Goal: Feedback & Contribution: Leave review/rating

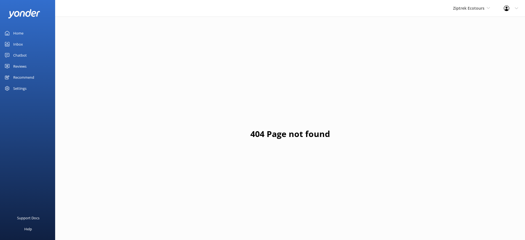
click at [14, 33] on div "Home" at bounding box center [18, 33] width 10 height 11
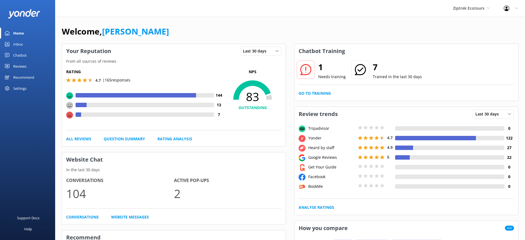
click at [19, 54] on div "Chatbot" at bounding box center [20, 55] width 14 height 11
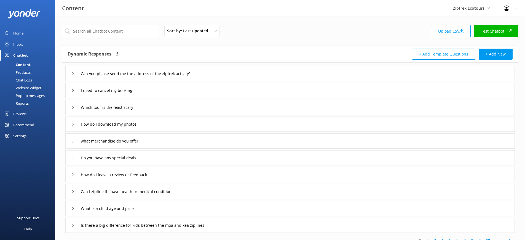
click at [18, 101] on div "Reports" at bounding box center [15, 103] width 25 height 8
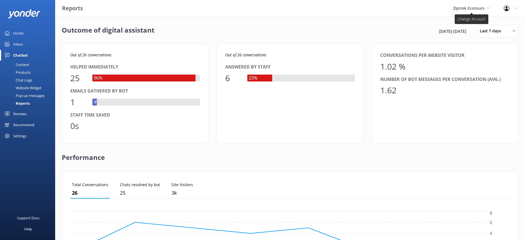
click at [465, 7] on span "Ziptrek Ecotours" at bounding box center [468, 8] width 31 height 5
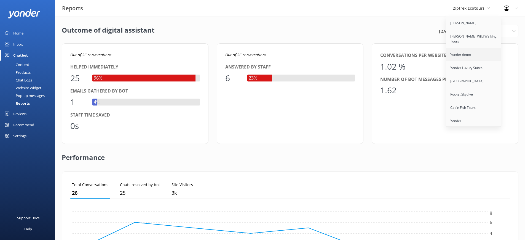
click at [461, 52] on link "Yonder demo" at bounding box center [473, 54] width 55 height 13
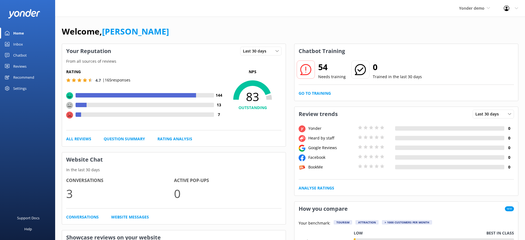
click at [22, 56] on div "Chatbot" at bounding box center [20, 55] width 14 height 11
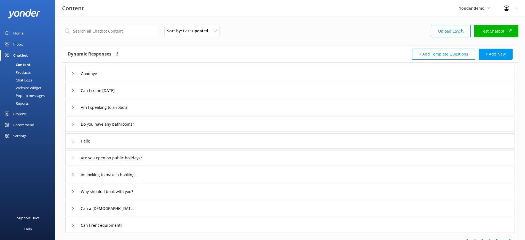
click at [22, 101] on div "Reports" at bounding box center [15, 103] width 25 height 8
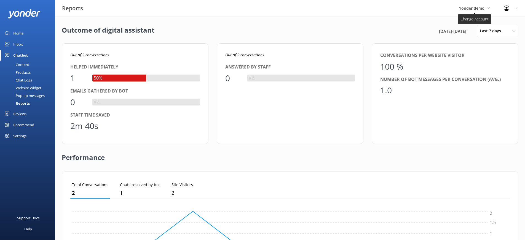
click at [470, 6] on span "Yonder demo" at bounding box center [471, 8] width 25 height 5
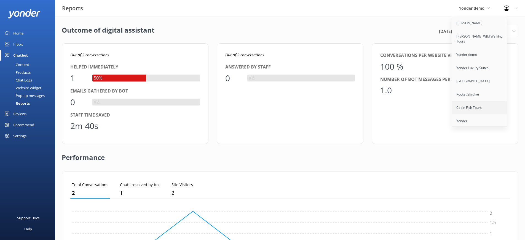
click at [471, 101] on link "Cap'n Fish Tours" at bounding box center [479, 107] width 55 height 13
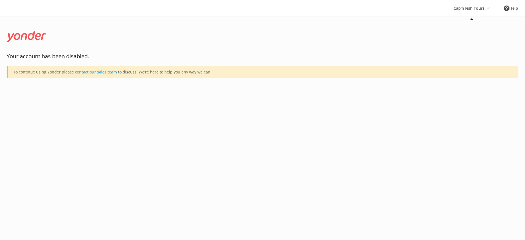
click at [460, 8] on div "Cap'n Fish Tours Yonder Zipline Wyatt's Wild Walking Tours Yonder demo Yonder L…" at bounding box center [472, 8] width 50 height 17
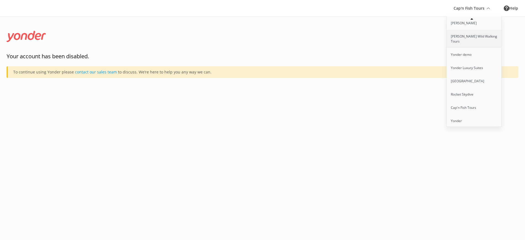
click at [466, 32] on link "[PERSON_NAME] Wild Walking Tours" at bounding box center [474, 39] width 55 height 18
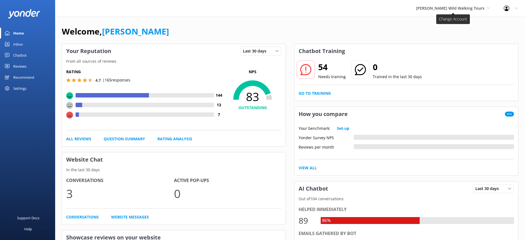
click at [473, 10] on span "[PERSON_NAME] Wild Walking Tours" at bounding box center [450, 8] width 68 height 5
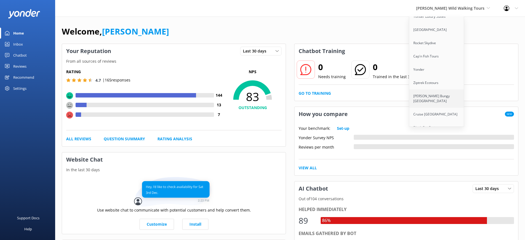
scroll to position [55, 0]
click at [441, 90] on link "[PERSON_NAME] Bungy [GEOGRAPHIC_DATA]" at bounding box center [436, 95] width 55 height 18
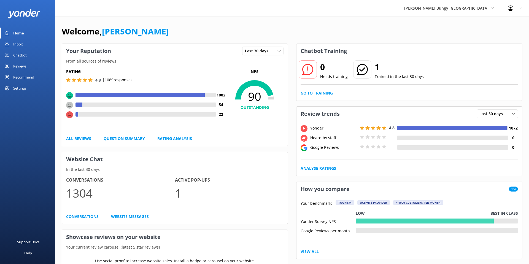
click at [20, 55] on div "Chatbot" at bounding box center [20, 55] width 14 height 11
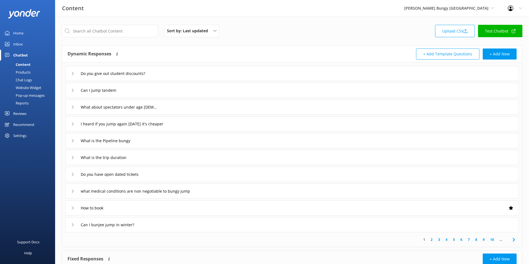
click at [25, 102] on div "Reports" at bounding box center [15, 103] width 25 height 8
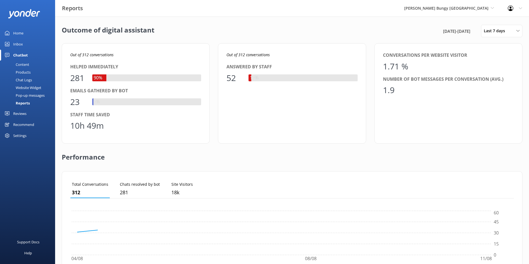
scroll to position [55, 444]
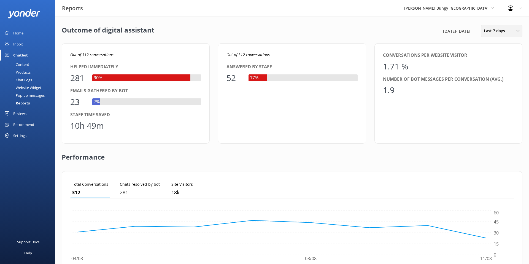
click at [501, 29] on span "Last 7 days" at bounding box center [496, 31] width 25 height 6
click at [490, 78] on div "Last 90 days" at bounding box center [494, 78] width 20 height 6
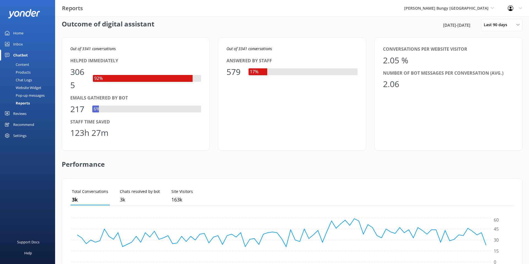
scroll to position [7, 0]
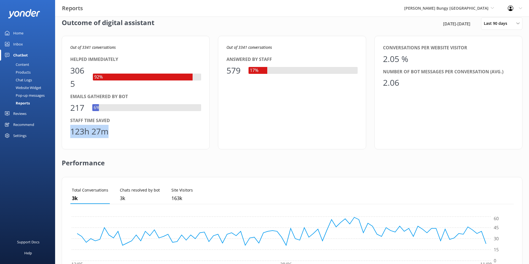
drag, startPoint x: 115, startPoint y: 133, endPoint x: 70, endPoint y: 131, distance: 45.0
click at [70, 131] on div "123h 27m" at bounding box center [135, 131] width 131 height 13
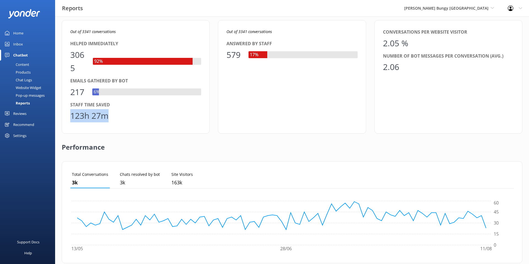
scroll to position [24, 0]
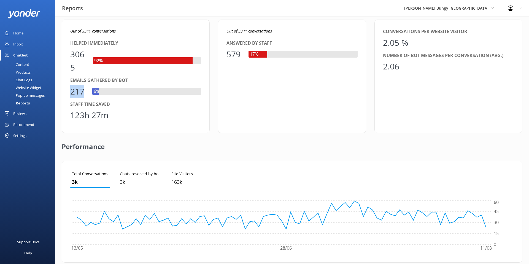
drag, startPoint x: 86, startPoint y: 90, endPoint x: 70, endPoint y: 91, distance: 15.5
click at [70, 91] on div "217" at bounding box center [78, 91] width 17 height 13
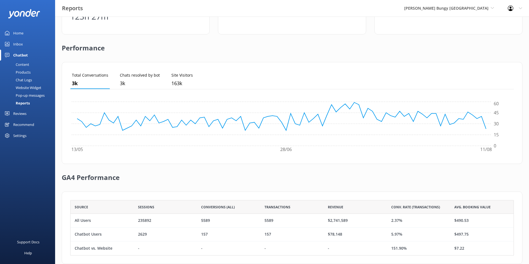
scroll to position [133, 0]
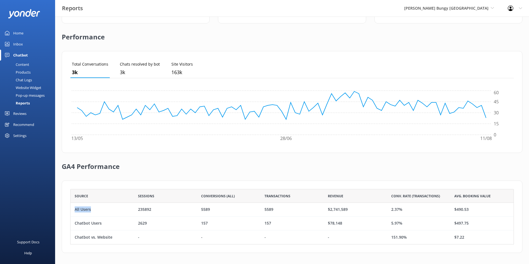
drag, startPoint x: 90, startPoint y: 210, endPoint x: 74, endPoint y: 208, distance: 16.7
click at [74, 208] on div "All Users" at bounding box center [102, 210] width 63 height 14
click at [91, 210] on div "All Users" at bounding box center [102, 210] width 63 height 14
drag, startPoint x: 92, startPoint y: 210, endPoint x: 75, endPoint y: 211, distance: 16.9
click at [75, 211] on div "All Users" at bounding box center [102, 210] width 63 height 14
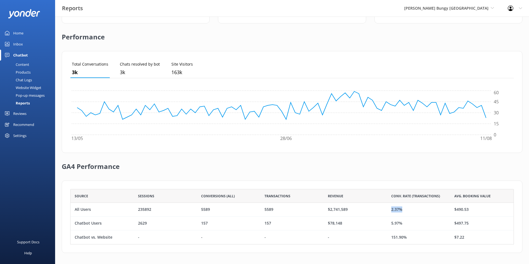
drag, startPoint x: 407, startPoint y: 208, endPoint x: 391, endPoint y: 210, distance: 15.3
click at [391, 210] on div "2.37%" at bounding box center [418, 210] width 63 height 14
drag, startPoint x: 112, startPoint y: 225, endPoint x: 74, endPoint y: 224, distance: 37.8
click at [74, 224] on div "Chatbot Users" at bounding box center [102, 224] width 63 height 14
drag, startPoint x: 411, startPoint y: 224, endPoint x: 390, endPoint y: 225, distance: 21.2
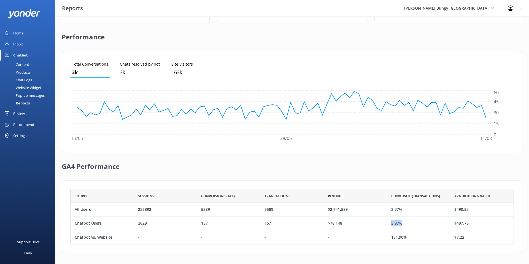
click at [390, 225] on div "5.97%" at bounding box center [418, 224] width 63 height 14
drag, startPoint x: 408, startPoint y: 237, endPoint x: 389, endPoint y: 240, distance: 19.4
click at [389, 240] on div "151.90%" at bounding box center [418, 237] width 63 height 14
drag, startPoint x: 349, startPoint y: 225, endPoint x: 326, endPoint y: 224, distance: 23.7
click at [326, 224] on div "$78,148" at bounding box center [355, 224] width 63 height 14
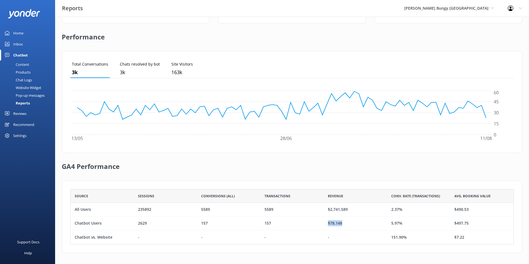
drag, startPoint x: 344, startPoint y: 223, endPoint x: 328, endPoint y: 225, distance: 16.1
click at [328, 225] on div "$78,148" at bounding box center [355, 224] width 63 height 14
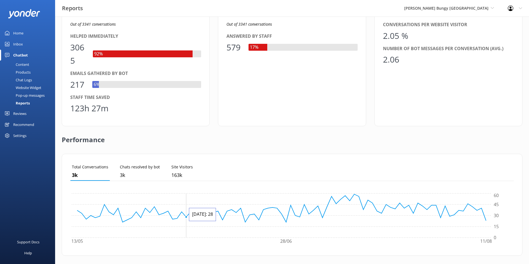
scroll to position [0, 0]
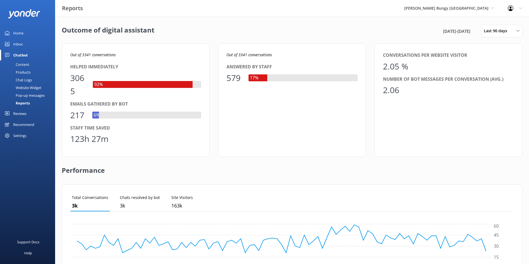
click at [16, 33] on div "Home" at bounding box center [18, 33] width 10 height 11
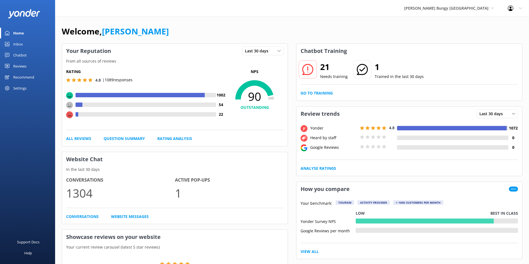
click at [24, 55] on div "Chatbot" at bounding box center [20, 55] width 14 height 11
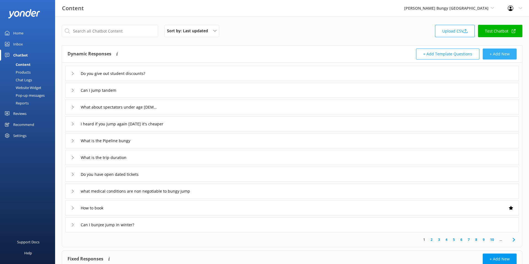
click at [492, 55] on button "+ Add New" at bounding box center [500, 54] width 34 height 11
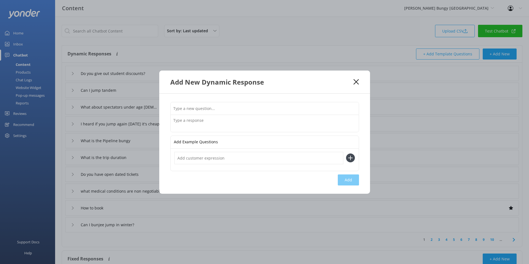
click at [196, 111] on input "text" at bounding box center [265, 108] width 188 height 12
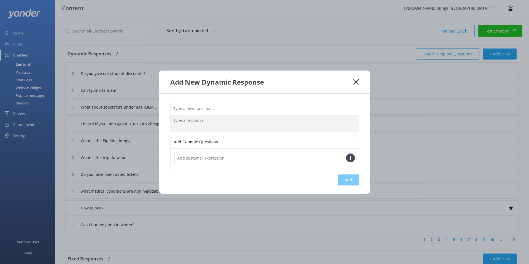
click at [186, 123] on textarea at bounding box center [265, 123] width 188 height 17
click at [187, 110] on input "text" at bounding box center [265, 108] width 188 height 12
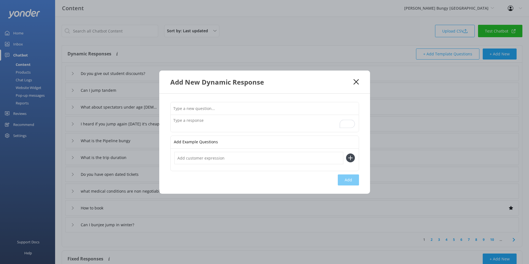
click at [356, 79] on icon at bounding box center [356, 82] width 5 height 6
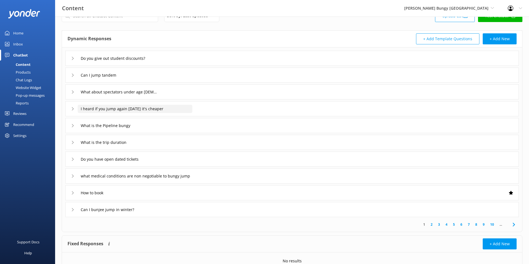
scroll to position [9, 0]
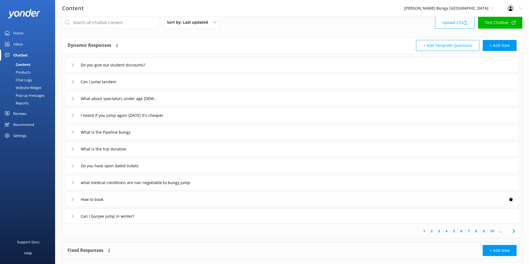
click at [24, 73] on div "Products" at bounding box center [16, 72] width 27 height 8
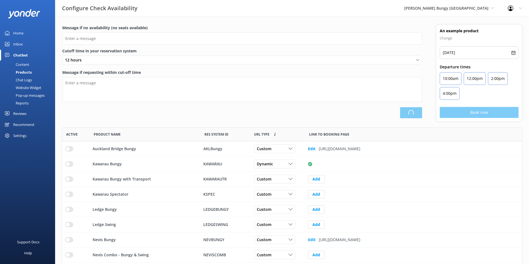
scroll to position [166, 460]
type input "There are no seats available, please check an alternative day"
type textarea "Our online booking system closes {hours} prior to departure. Please contact us …"
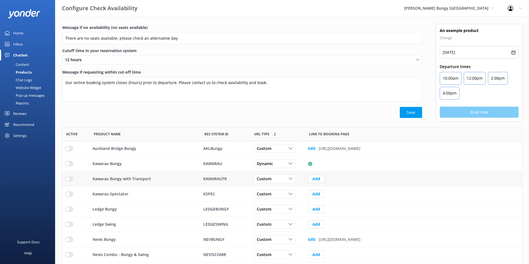
scroll to position [0, 0]
click at [19, 77] on div "Chat Logs" at bounding box center [17, 80] width 29 height 8
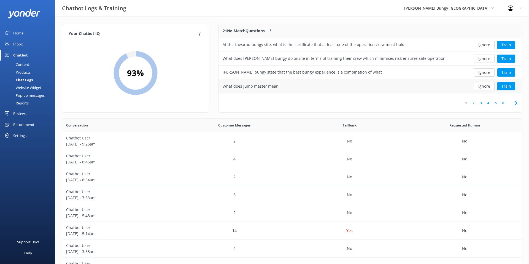
scroll to position [2, 0]
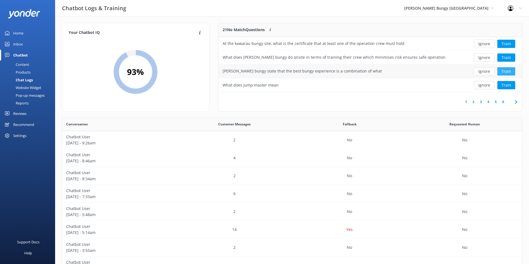
click at [505, 72] on button "Train" at bounding box center [507, 71] width 18 height 8
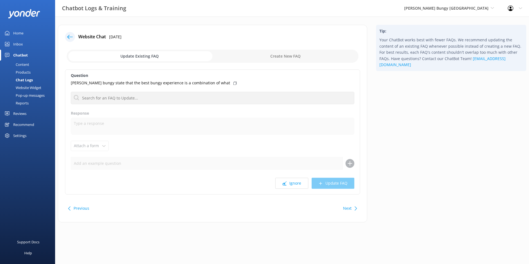
click at [68, 36] on icon at bounding box center [70, 37] width 6 height 6
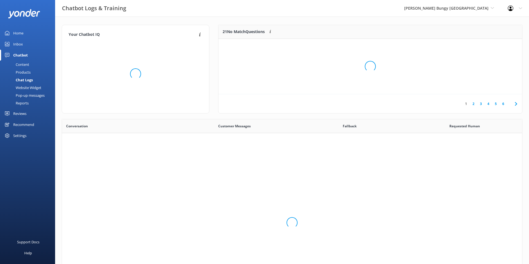
scroll to position [193, 460]
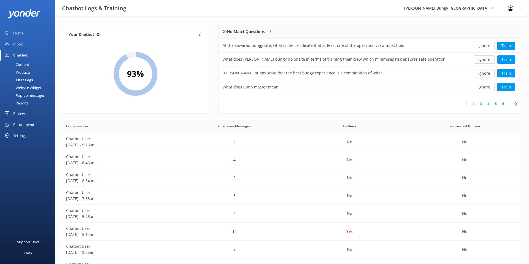
click at [24, 65] on div "Content" at bounding box center [16, 65] width 26 height 8
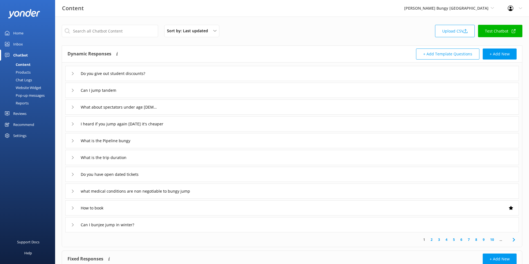
click at [15, 44] on div "Inbox" at bounding box center [18, 44] width 10 height 11
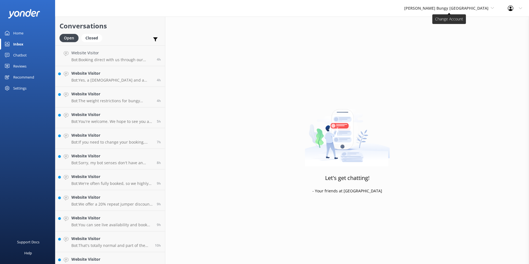
drag, startPoint x: 469, startPoint y: 4, endPoint x: 469, endPoint y: 8, distance: 3.9
click at [469, 4] on div "AJ Hackett Bungy New Zealand Yonder Zipline Wyatt's Wild Walking Tours Yonder d…" at bounding box center [450, 8] width 104 height 17
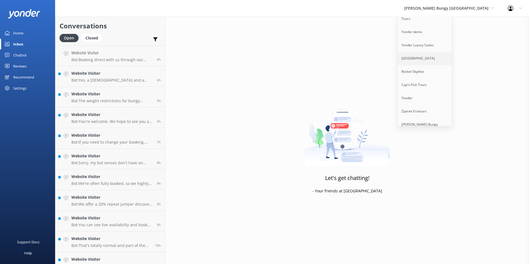
scroll to position [36, 0]
click at [447, 91] on link "Ziptrek Ecotours" at bounding box center [425, 97] width 55 height 13
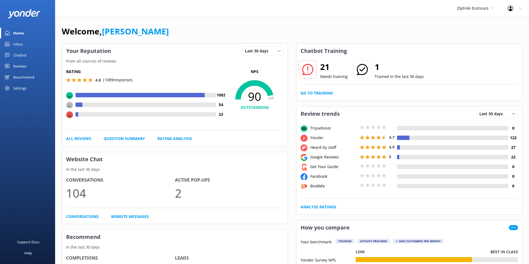
click at [15, 42] on div "Inbox" at bounding box center [18, 44] width 10 height 11
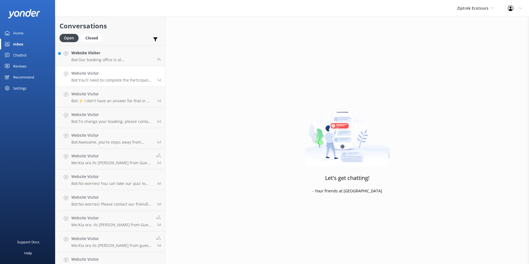
click at [88, 77] on div "Website Visitor Bot: You'll need to complete the Participant Consent Form for o…" at bounding box center [112, 76] width 82 height 12
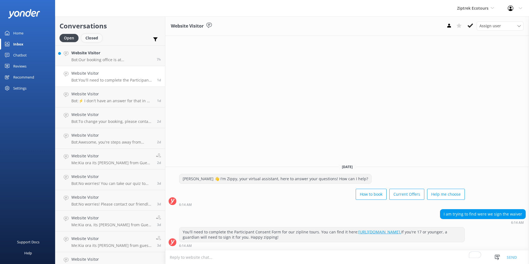
click at [95, 40] on div "Closed" at bounding box center [91, 38] width 21 height 8
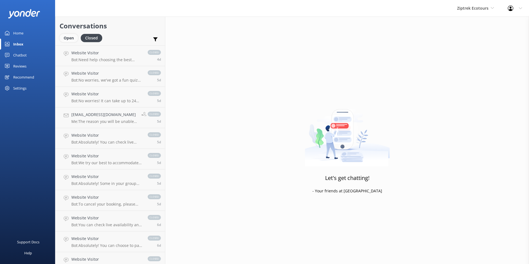
click at [67, 40] on div "Open" at bounding box center [69, 38] width 18 height 8
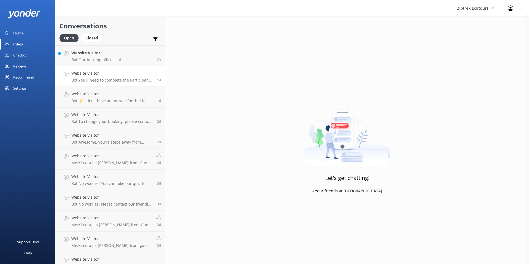
click at [87, 77] on div "Website Visitor Bot: You'll need to complete the Participant Consent Form for o…" at bounding box center [112, 76] width 82 height 12
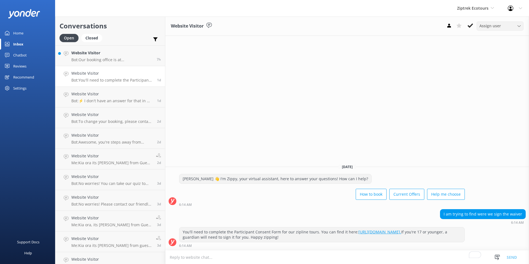
drag, startPoint x: 486, startPoint y: 25, endPoint x: 481, endPoint y: 33, distance: 9.6
click at [486, 25] on span "Assign user" at bounding box center [491, 26] width 22 height 6
drag, startPoint x: 219, startPoint y: 66, endPoint x: 188, endPoint y: 61, distance: 31.3
click at [218, 66] on div "Website Visitor Assign user Miranda Trent Ziptrek Manager Ziptrek NZ Mike Higso…" at bounding box center [347, 141] width 364 height 248
click at [97, 36] on div "Closed" at bounding box center [91, 38] width 21 height 8
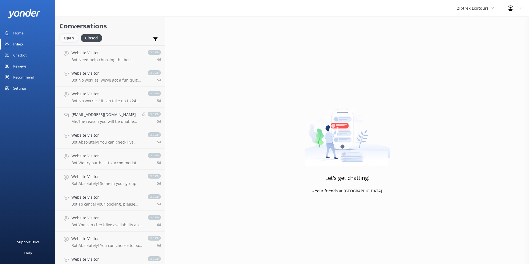
click at [71, 36] on div "Open" at bounding box center [69, 38] width 18 height 8
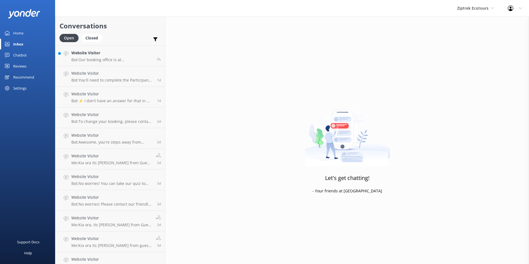
click at [15, 44] on div "Inbox" at bounding box center [18, 44] width 10 height 11
click at [28, 76] on div "Recommend" at bounding box center [23, 77] width 21 height 11
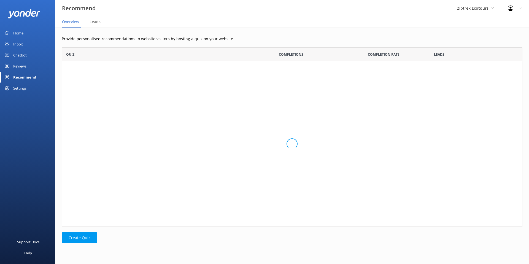
scroll to position [42, 461]
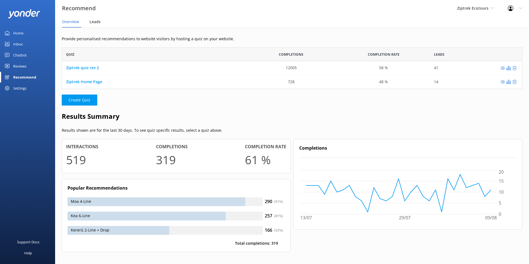
click at [93, 20] on span "Leads" at bounding box center [95, 22] width 11 height 6
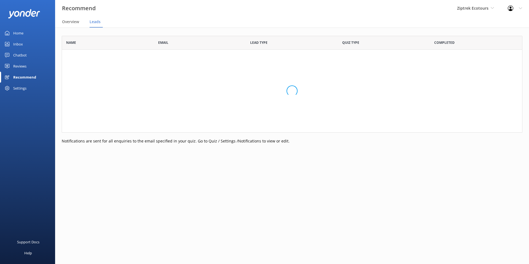
scroll to position [152, 461]
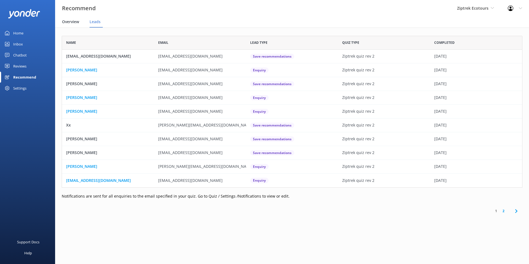
click at [75, 24] on span "Overview" at bounding box center [70, 22] width 17 height 6
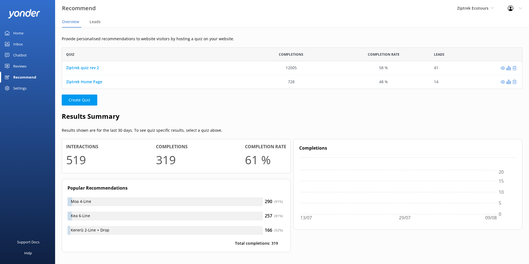
scroll to position [42, 461]
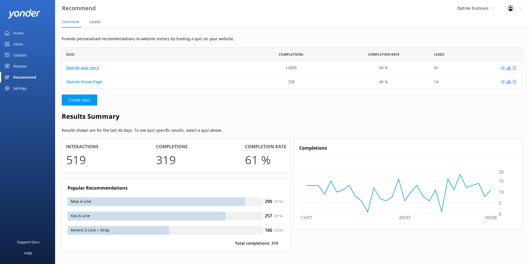
click at [83, 69] on link "Ziptrek quiz rev 2" at bounding box center [82, 67] width 33 height 5
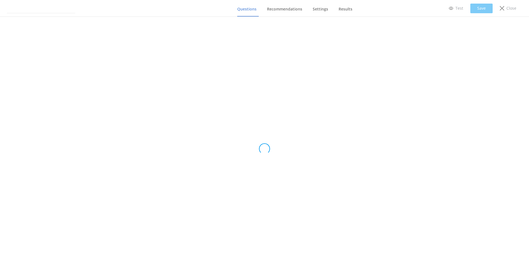
type input "Ziptrek quiz rev 2"
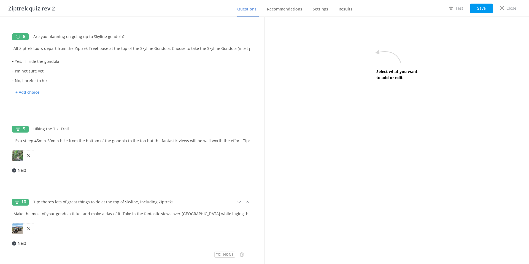
scroll to position [672, 0]
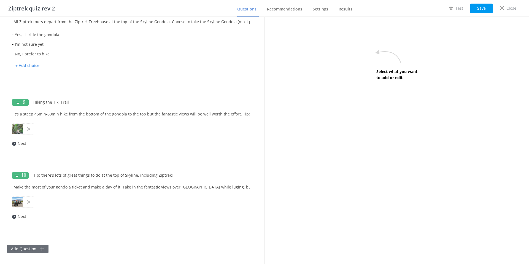
click at [39, 247] on icon at bounding box center [42, 249] width 6 height 6
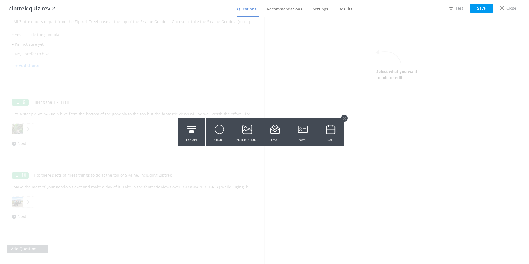
click at [344, 118] on icon at bounding box center [344, 118] width 3 height 3
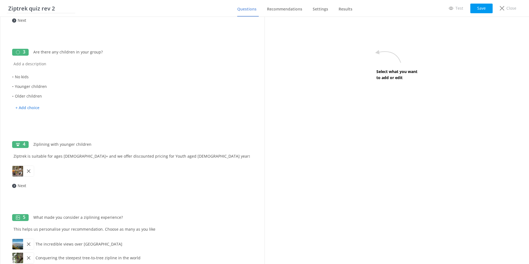
scroll to position [0, 0]
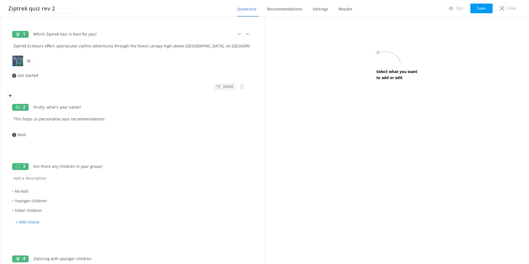
click at [230, 88] on p "None" at bounding box center [228, 86] width 10 height 5
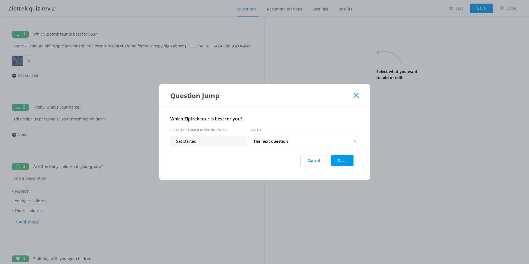
click at [359, 96] on div "Question Jump" at bounding box center [264, 95] width 211 height 23
click at [359, 96] on icon at bounding box center [356, 96] width 5 height 6
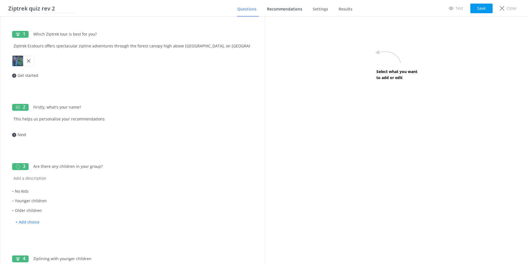
click at [279, 9] on span "Recommendations" at bounding box center [284, 9] width 35 height 6
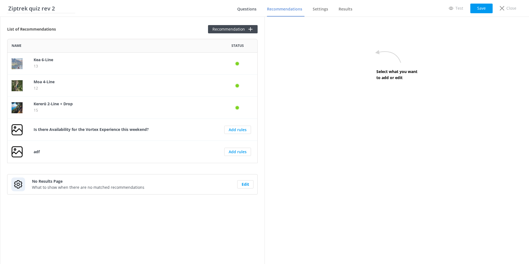
scroll to position [124, 251]
click at [235, 31] on button "Recommendation" at bounding box center [233, 29] width 50 height 8
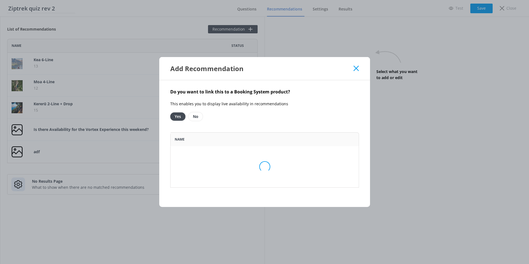
scroll to position [124, 189]
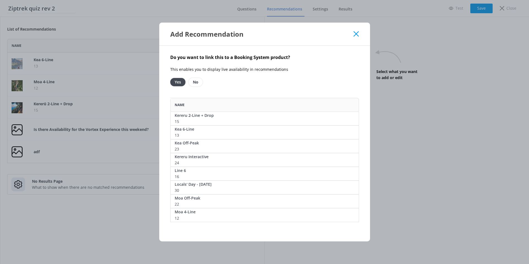
click at [355, 36] on icon at bounding box center [356, 34] width 5 height 6
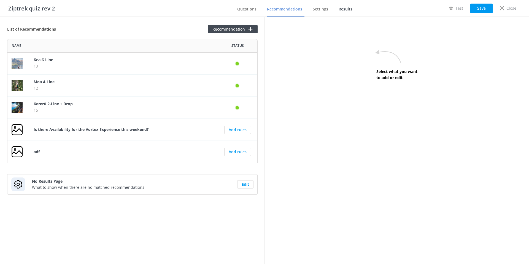
click at [347, 10] on span "Results" at bounding box center [346, 9] width 14 height 6
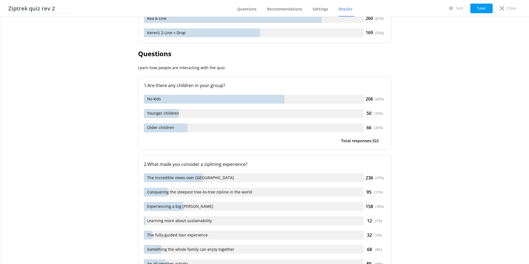
scroll to position [200, 0]
drag, startPoint x: 171, startPoint y: 85, endPoint x: 213, endPoint y: 86, distance: 42.5
click at [213, 86] on p ". Are there any children in your group?" at bounding box center [266, 84] width 240 height 7
drag, startPoint x: 383, startPoint y: 97, endPoint x: 362, endPoint y: 99, distance: 21.1
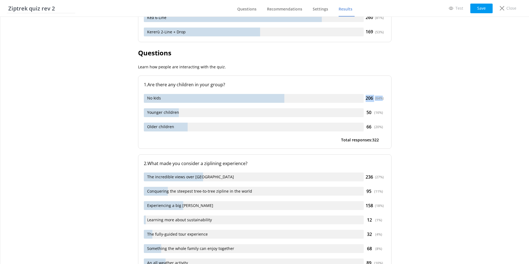
click at [363, 99] on div "No kids 206 ( 64 %)" at bounding box center [265, 98] width 242 height 9
click at [191, 106] on div "1 . Are there any children in your group? No kids 206 ( 64 %) Younger children …" at bounding box center [265, 112] width 254 height 73
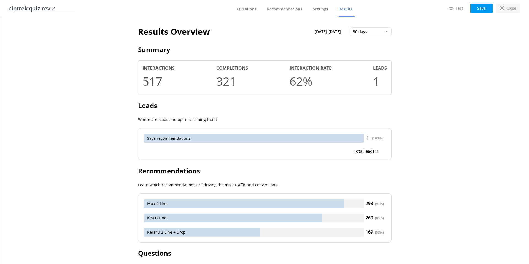
click at [504, 9] on icon at bounding box center [502, 8] width 4 height 4
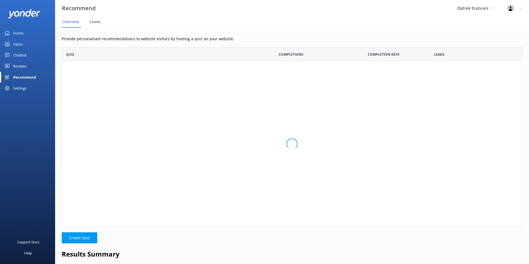
scroll to position [42, 461]
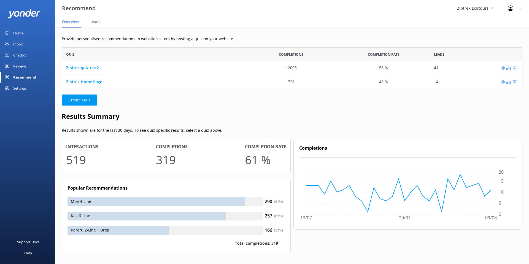
click at [20, 66] on div "Reviews" at bounding box center [19, 66] width 13 height 11
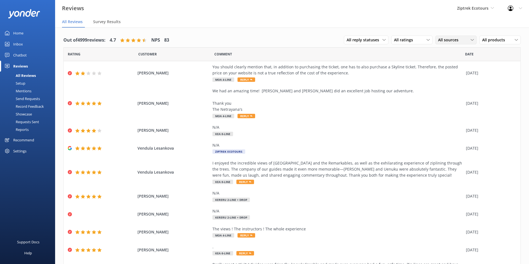
click at [443, 40] on span "All sources" at bounding box center [450, 40] width 24 height 6
click at [454, 121] on div "Google reviews" at bounding box center [460, 123] width 32 height 6
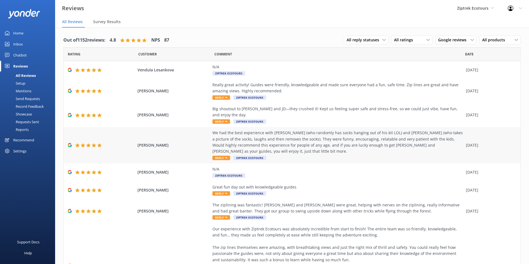
click at [289, 132] on div "We had the best experience with [PERSON_NAME] (who randomly has socks hanging o…" at bounding box center [338, 142] width 251 height 25
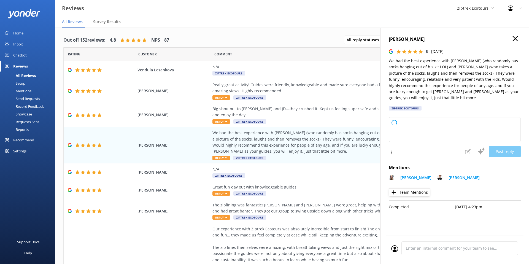
type textarea "Kia ora, Thank you so much for your awesome review! We’re delighted to hear you…"
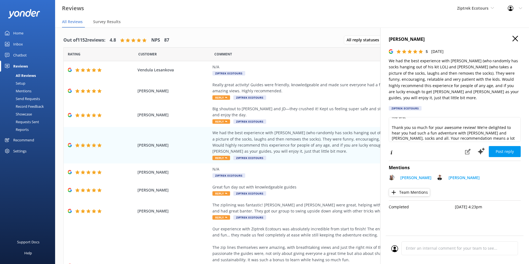
scroll to position [0, 0]
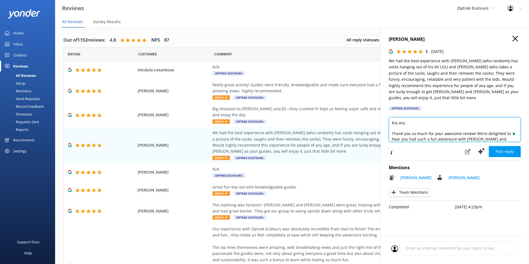
drag, startPoint x: 408, startPoint y: 116, endPoint x: 390, endPoint y: 118, distance: 17.4
click at [390, 118] on textarea "Kia ora, Thank you so much for your awesome review! We’re delighted to hear you…" at bounding box center [455, 129] width 132 height 25
click at [414, 118] on textarea "Kia ora, Thank you so much for your awesome review! We’re delighted to hear you…" at bounding box center [455, 129] width 132 height 25
drag, startPoint x: 414, startPoint y: 118, endPoint x: 392, endPoint y: 117, distance: 21.8
click at [391, 117] on div "[PERSON_NAME] 5 [DATE] We had the best experience with [PERSON_NAME] (who rando…" at bounding box center [454, 160] width 149 height 264
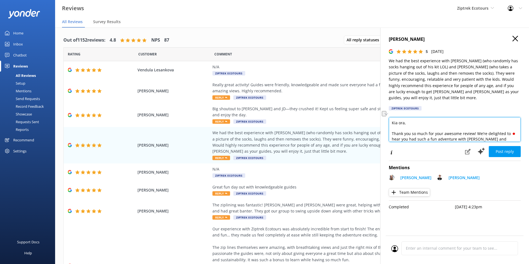
click at [407, 117] on textarea "Kia ora, Thank you so much for your awesome review! We’re delighted to hear you…" at bounding box center [455, 129] width 132 height 25
click at [423, 117] on textarea "Kia ora, Thank you so much for your awesome review! We’re delighted to hear you…" at bounding box center [455, 129] width 132 height 25
click at [514, 38] on icon at bounding box center [516, 39] width 6 height 6
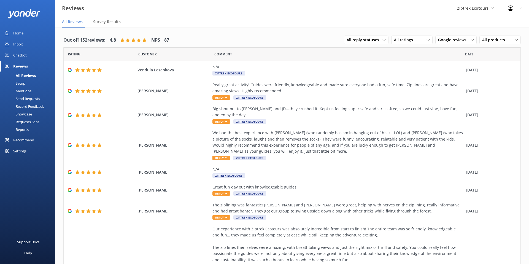
click at [28, 100] on div "Send Requests" at bounding box center [21, 99] width 37 height 8
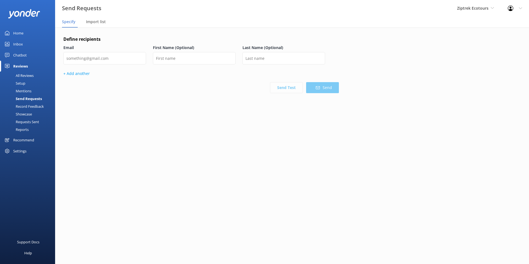
click at [22, 92] on div "Mentions" at bounding box center [17, 91] width 28 height 8
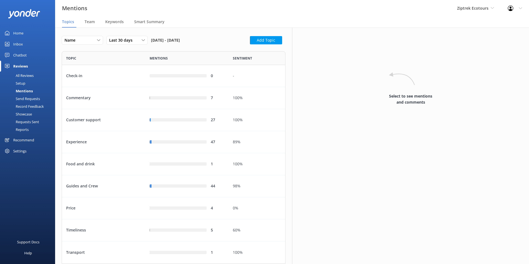
scroll to position [213, 224]
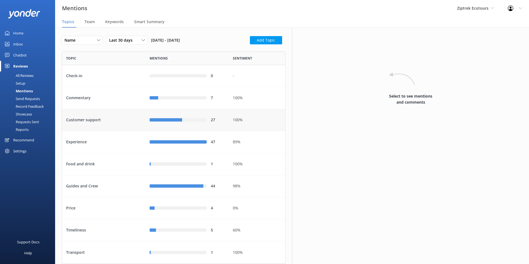
click at [97, 123] on div "Customer support" at bounding box center [104, 120] width 84 height 22
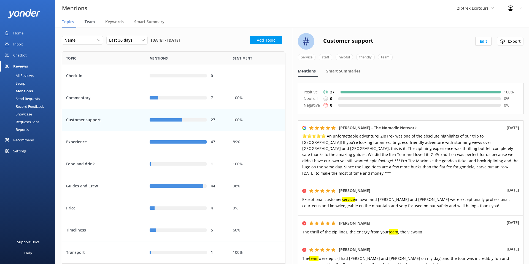
click at [92, 22] on span "Team" at bounding box center [90, 22] width 10 height 6
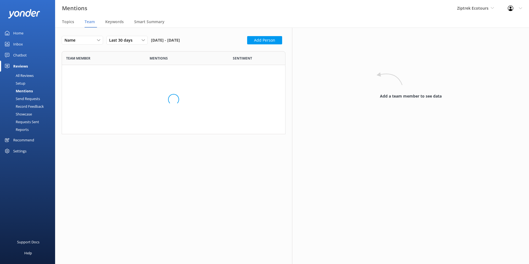
scroll to position [588, 224]
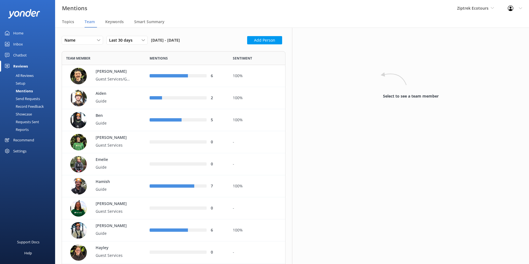
click at [20, 84] on div "Setup" at bounding box center [14, 83] width 22 height 8
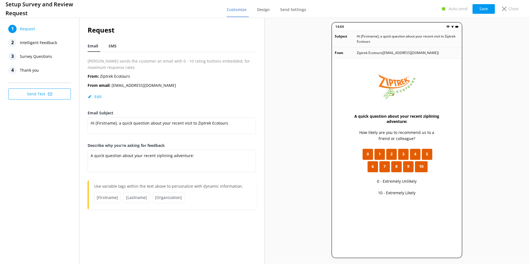
click at [111, 45] on span "SMS" at bounding box center [113, 46] width 8 height 6
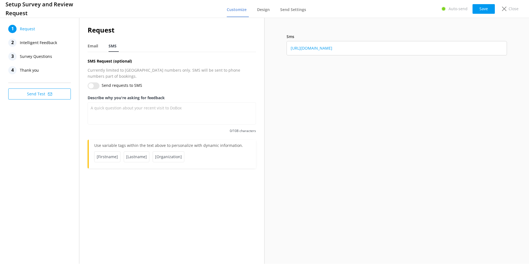
click at [44, 45] on span "Intelligent Feedback" at bounding box center [38, 43] width 37 height 8
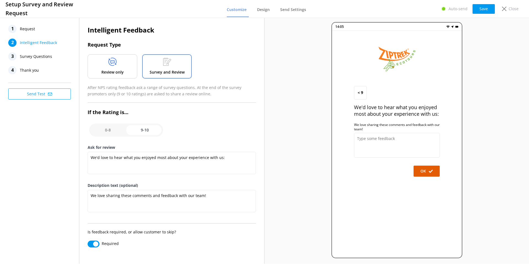
click at [109, 67] on div at bounding box center [112, 63] width 9 height 10
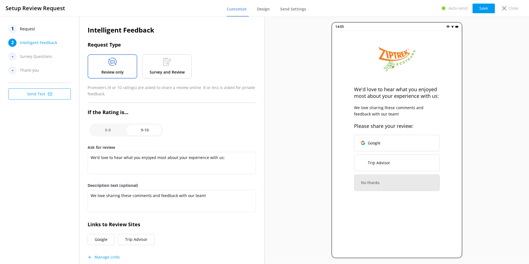
click at [152, 70] on p "Survey and Review" at bounding box center [167, 72] width 35 height 6
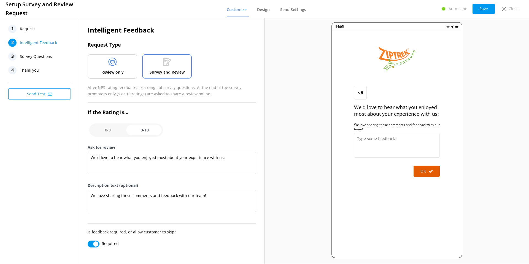
click at [112, 68] on div at bounding box center [112, 63] width 9 height 10
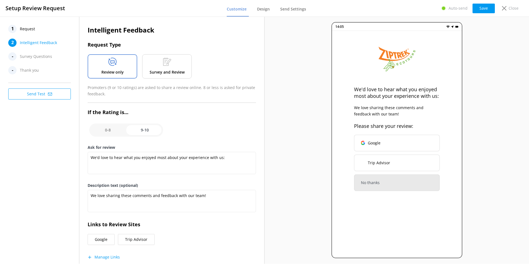
click at [108, 126] on input "checkbox" at bounding box center [126, 130] width 74 height 13
checkbox input "false"
type textarea "What could have made your experience with us more enjoyable?"
type textarea "Your feedback is important to help us improve"
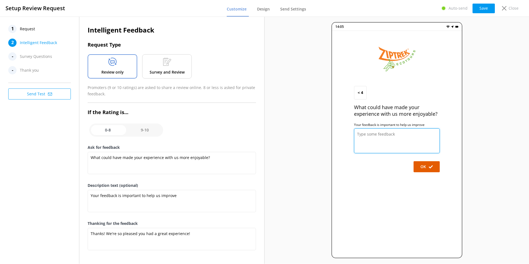
click at [377, 135] on textarea at bounding box center [397, 140] width 86 height 25
click at [151, 129] on input "checkbox" at bounding box center [126, 130] width 74 height 13
checkbox input "true"
type textarea "We'd love to hear what you enjoyed most about your experience with us:"
type textarea "We love sharing these comments and feedback with our team!"
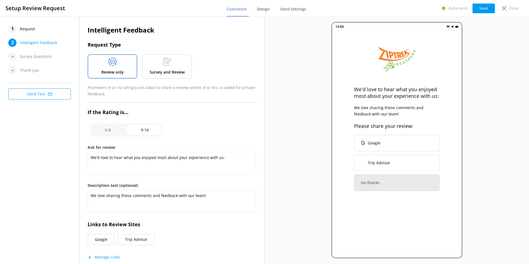
click at [112, 133] on input "checkbox" at bounding box center [126, 130] width 74 height 13
checkbox input "false"
type textarea "What could have made your experience with us more enjoyable?"
type textarea "Your feedback is important to help us improve"
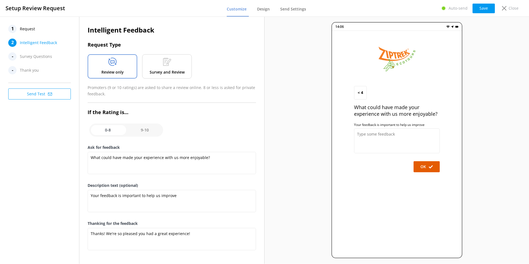
click at [149, 129] on input "checkbox" at bounding box center [126, 130] width 74 height 13
checkbox input "true"
type textarea "We'd love to hear what you enjoyed most about your experience with us:"
type textarea "We love sharing these comments and feedback with our team!"
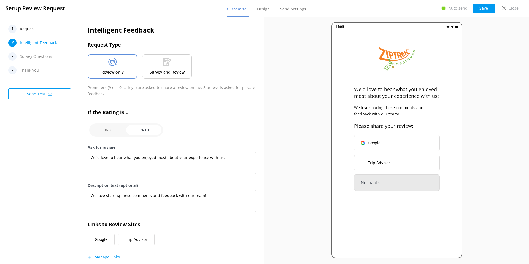
click at [156, 70] on p "Survey and Review" at bounding box center [167, 72] width 35 height 6
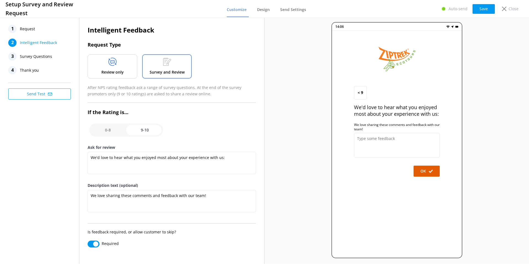
click at [120, 71] on p "Review only" at bounding box center [112, 72] width 22 height 6
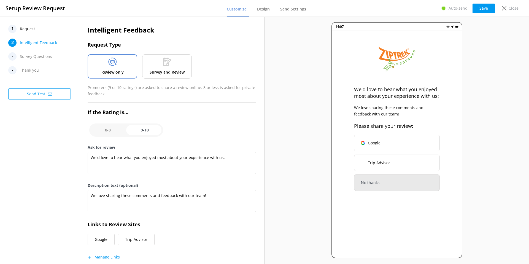
click at [170, 72] on p "Survey and Review" at bounding box center [167, 72] width 35 height 6
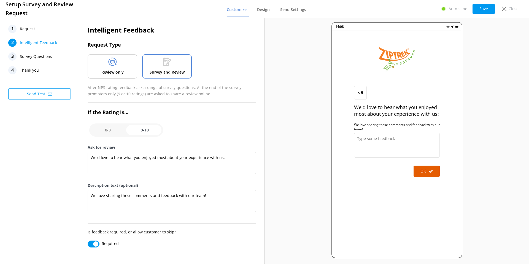
click at [54, 58] on div "3 Survey Questions" at bounding box center [39, 56] width 63 height 8
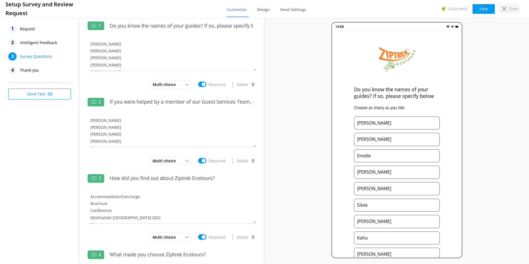
click at [503, 7] on use at bounding box center [504, 9] width 4 height 4
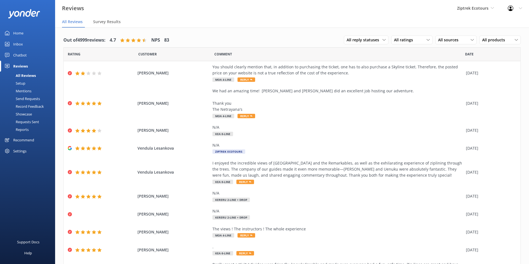
click at [471, 12] on div "Ziptrek Ecotours Yonder Zipline [PERSON_NAME] Wild Walking Tours Yonder demo Yo…" at bounding box center [475, 8] width 51 height 17
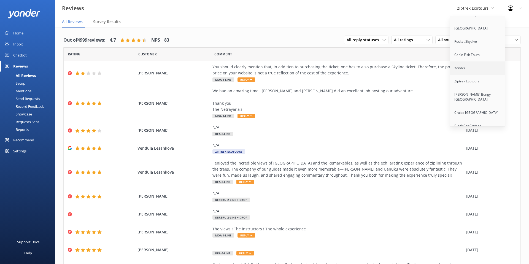
scroll to position [56, 0]
click at [474, 85] on link "[PERSON_NAME] Bungy [GEOGRAPHIC_DATA]" at bounding box center [477, 93] width 55 height 18
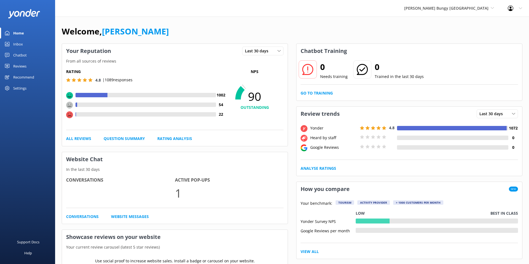
click at [18, 88] on div "Settings" at bounding box center [19, 88] width 13 height 11
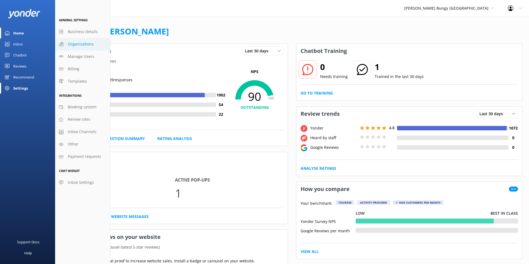
click at [81, 44] on span "Organizations" at bounding box center [81, 44] width 26 height 6
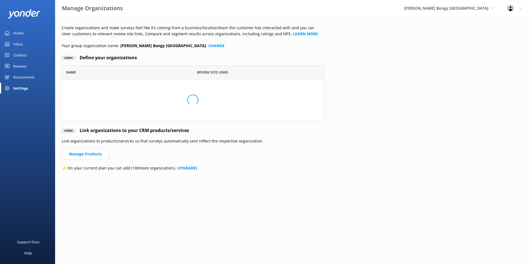
scroll to position [146, 262]
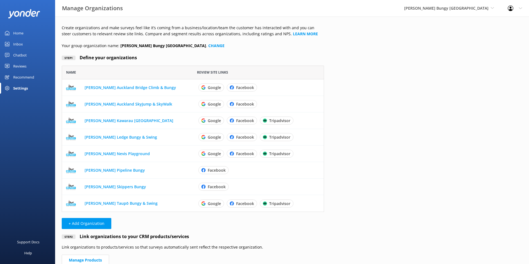
click at [21, 68] on div "Reviews" at bounding box center [19, 66] width 13 height 11
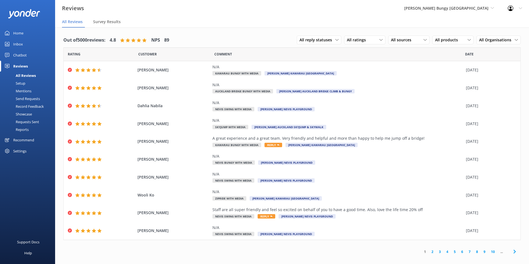
click at [24, 130] on div "Reports" at bounding box center [15, 130] width 25 height 8
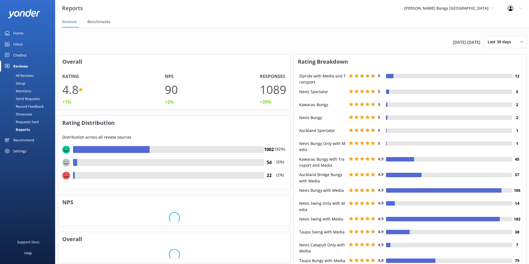
scroll to position [59, 232]
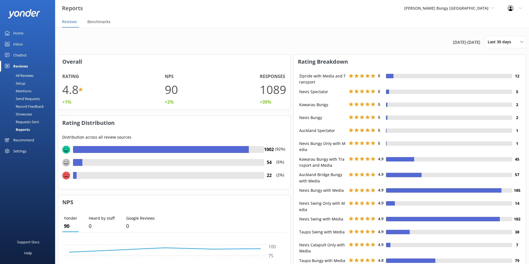
click at [22, 76] on div "All Reviews" at bounding box center [18, 76] width 30 height 8
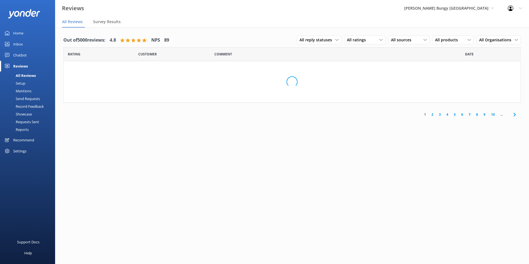
click at [21, 68] on div "Reviews" at bounding box center [20, 66] width 15 height 11
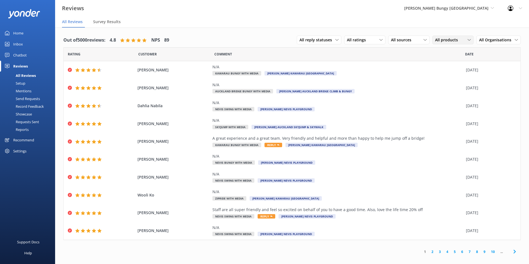
click at [442, 39] on span "All products" at bounding box center [448, 40] width 26 height 6
click at [382, 40] on icon at bounding box center [381, 39] width 3 height 3
click at [415, 39] on span "All sources" at bounding box center [403, 40] width 24 height 6
click at [416, 86] on div "Google reviews" at bounding box center [412, 85] width 32 height 6
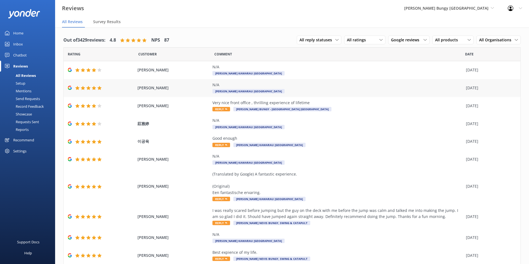
click at [369, 89] on div "N/A [PERSON_NAME] Kawarau [GEOGRAPHIC_DATA]" at bounding box center [338, 88] width 251 height 12
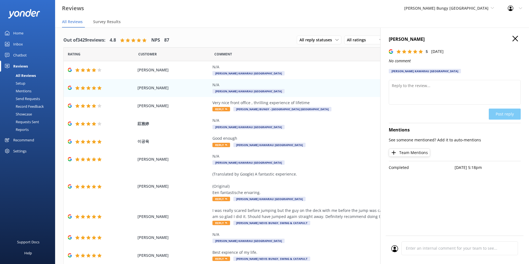
click at [514, 36] on icon at bounding box center [516, 39] width 6 height 6
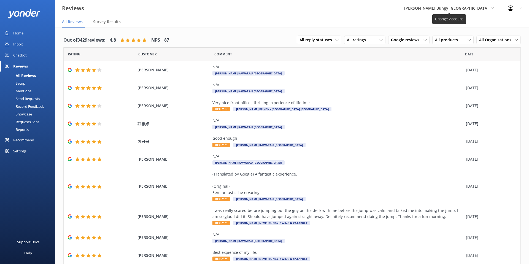
click at [452, 7] on span "[PERSON_NAME] Bungy [GEOGRAPHIC_DATA]" at bounding box center [446, 8] width 84 height 5
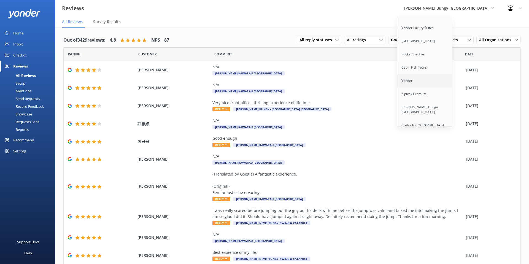
scroll to position [40, 0]
click at [443, 88] on link "Ziptrek Ecotours" at bounding box center [425, 93] width 55 height 13
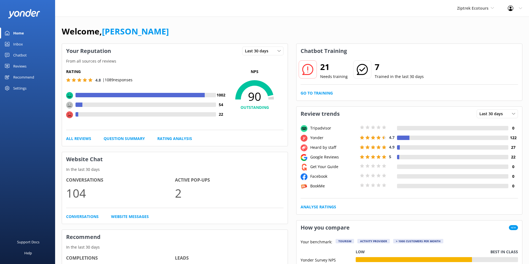
click at [26, 63] on div "Reviews" at bounding box center [19, 66] width 13 height 11
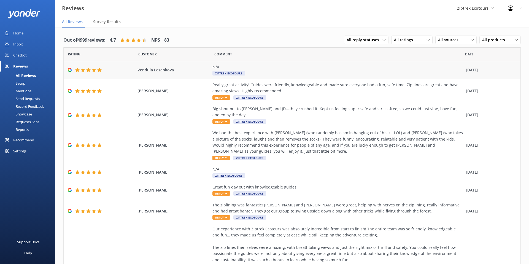
click at [330, 73] on div "N/A Ziptrek Ecotours" at bounding box center [338, 70] width 251 height 12
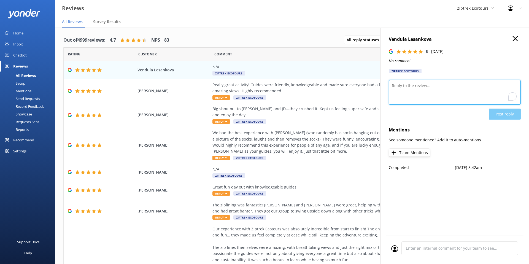
click at [423, 92] on textarea "To enrich screen reader interactions, please activate Accessibility in Grammarl…" at bounding box center [455, 92] width 132 height 25
click at [517, 37] on icon at bounding box center [516, 39] width 6 height 6
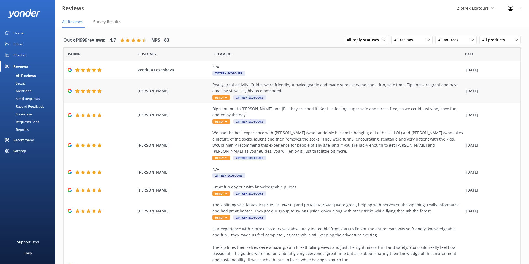
click at [326, 95] on div "Really great activity! Guides were friendly, knowledgeable and made sure everyo…" at bounding box center [338, 91] width 251 height 18
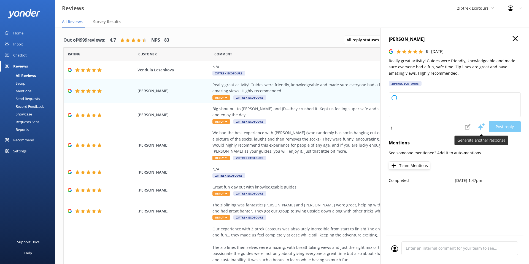
type textarea "Kia ora, Thank you so much for your fantastic review! We're so glad you enjoyed…"
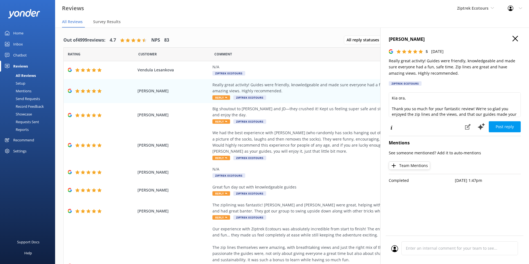
click at [518, 36] on h4 "[PERSON_NAME]" at bounding box center [455, 39] width 132 height 7
click at [513, 37] on icon at bounding box center [516, 39] width 6 height 6
